Goal: Go to known website: Access a specific website the user already knows

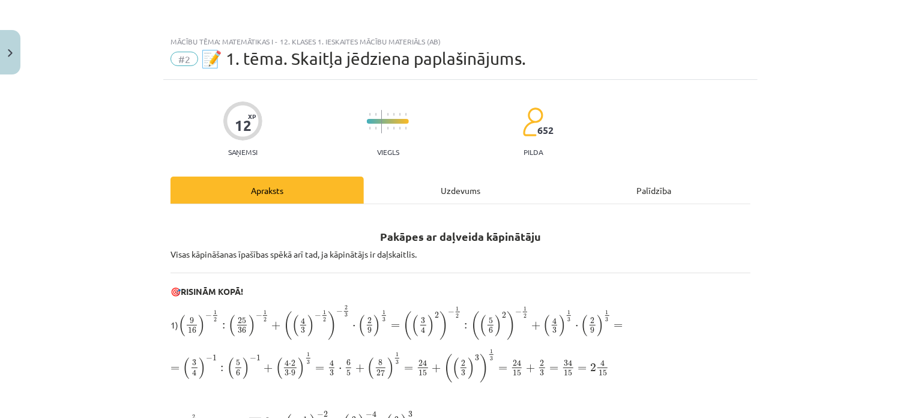
scroll to position [138, 0]
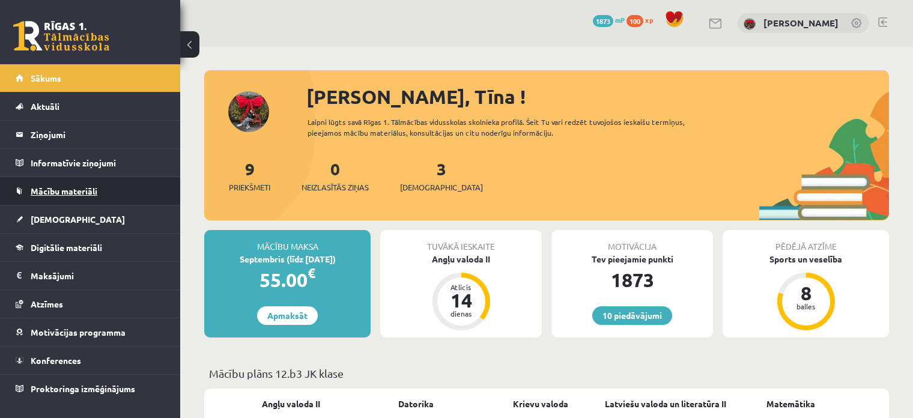
click at [50, 195] on link "Mācību materiāli" at bounding box center [91, 191] width 150 height 28
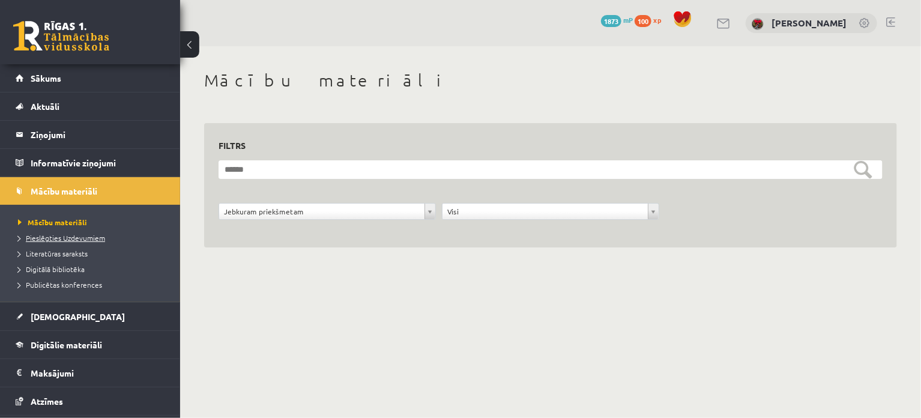
click at [70, 241] on span "Pieslēgties Uzdevumiem" at bounding box center [61, 238] width 87 height 10
